Goal: Transaction & Acquisition: Purchase product/service

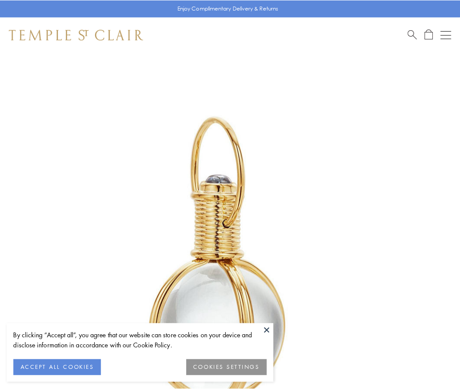
scroll to position [229, 0]
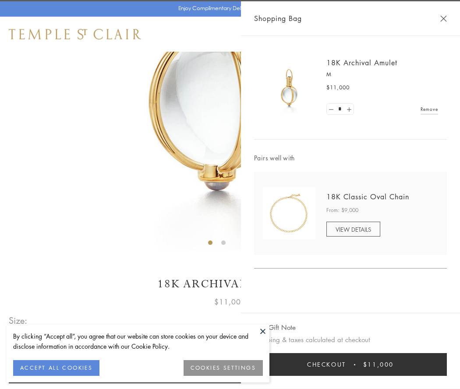
click at [350, 364] on button "Checkout $11,000" at bounding box center [350, 364] width 193 height 23
